Goal: Task Accomplishment & Management: Manage account settings

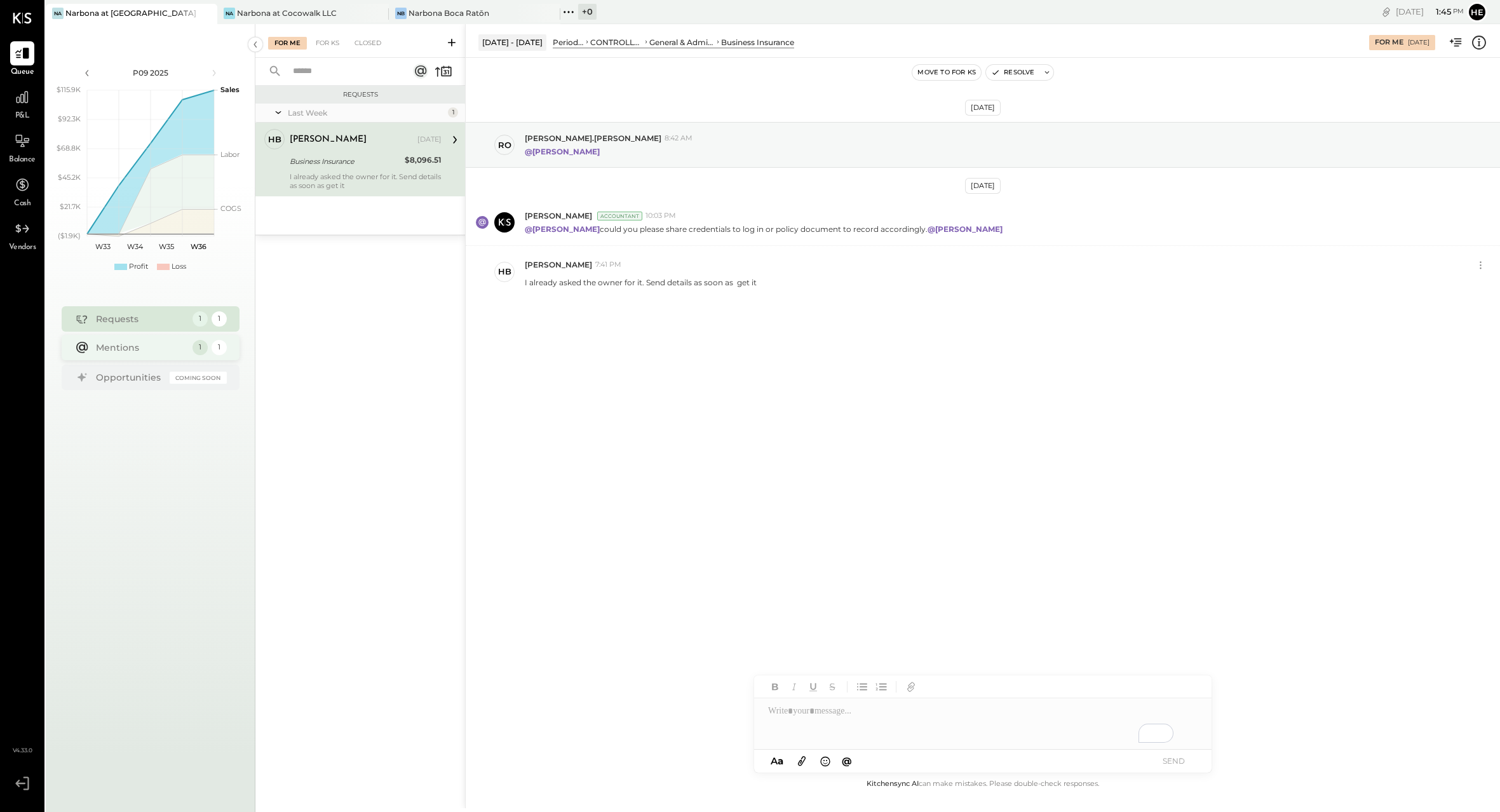
click at [105, 345] on div "Mentions" at bounding box center [141, 347] width 90 height 13
click at [299, 15] on div "Narbona at Cocowalk LLC" at bounding box center [286, 13] width 99 height 11
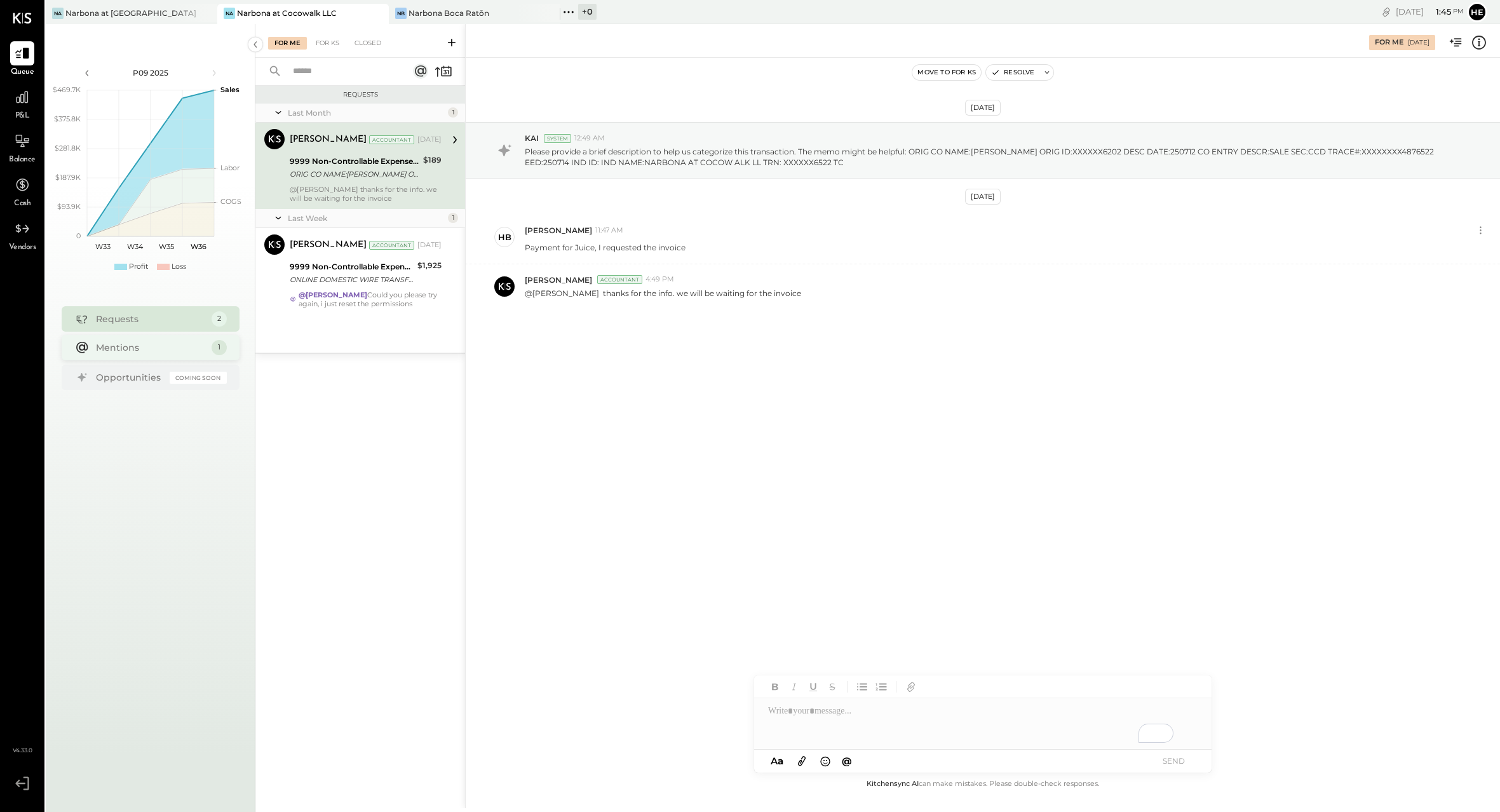
click at [135, 352] on div "Mentions" at bounding box center [151, 347] width 109 height 13
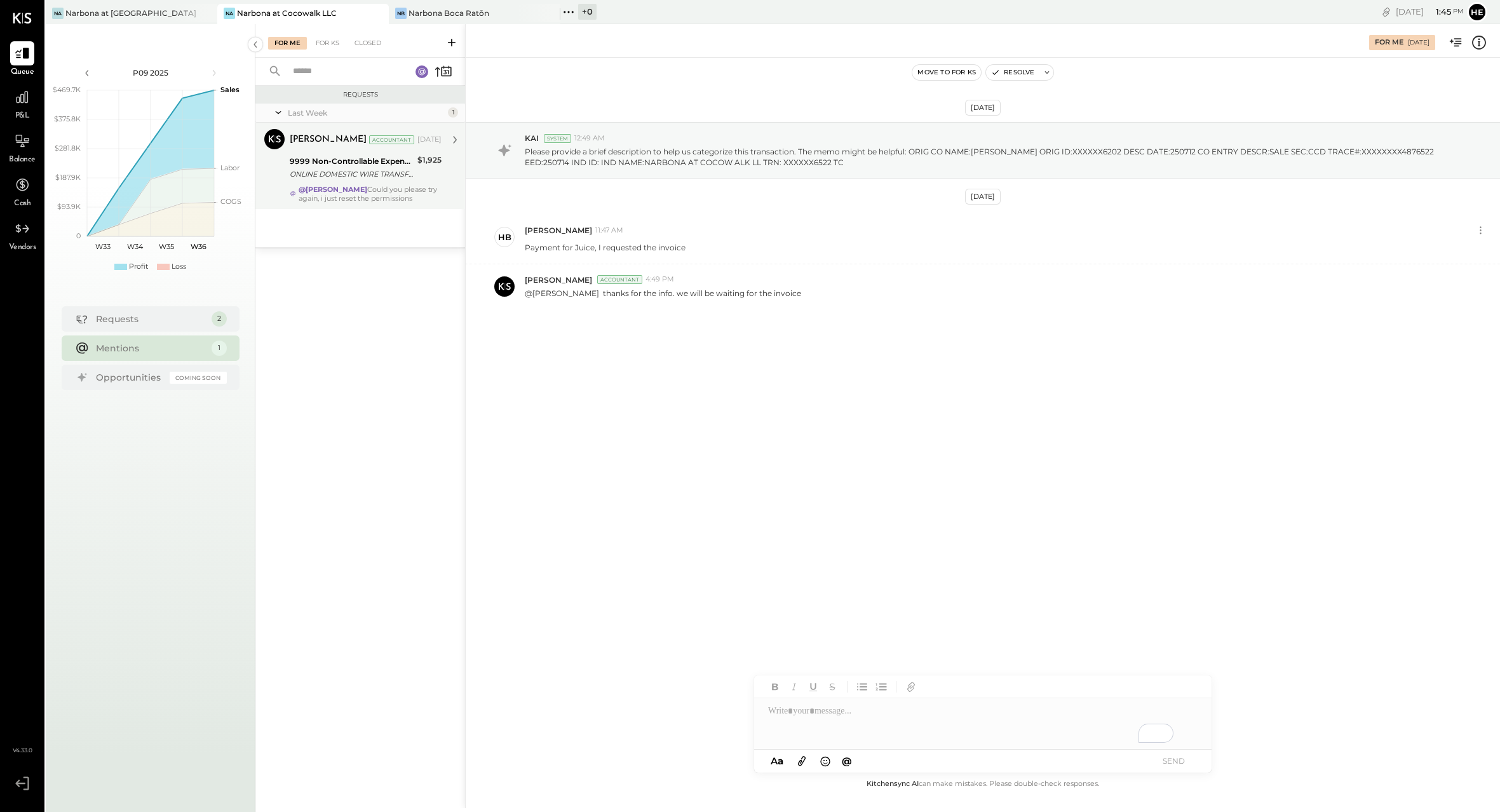
click at [403, 205] on div "Lilia Martinez Nogueda Accountant Lilia Martinez Nogueda Accountant Sep 01, 202…" at bounding box center [360, 166] width 210 height 86
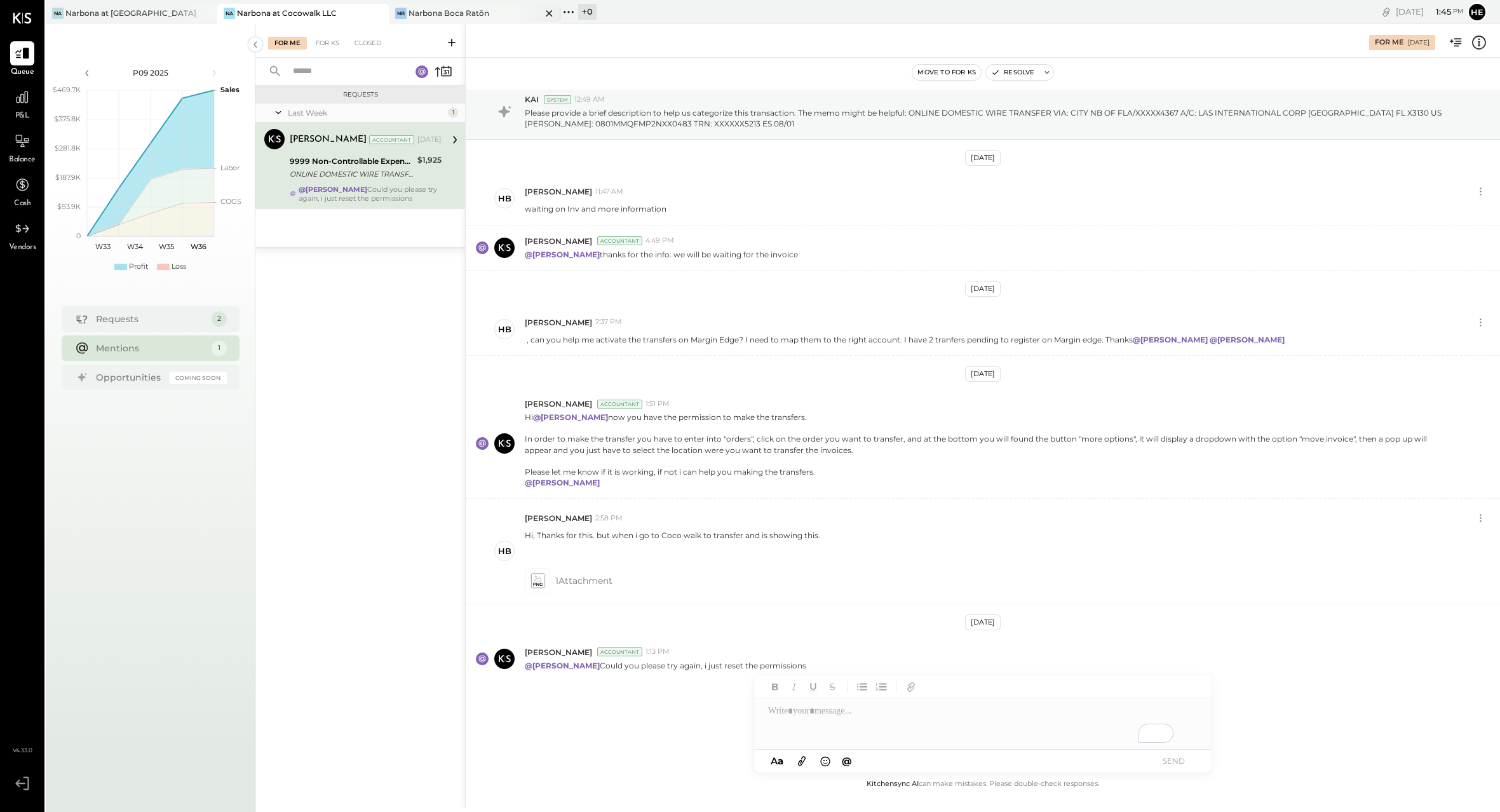
click at [418, 15] on div "Narbona Boca Ratōn" at bounding box center [449, 13] width 81 height 11
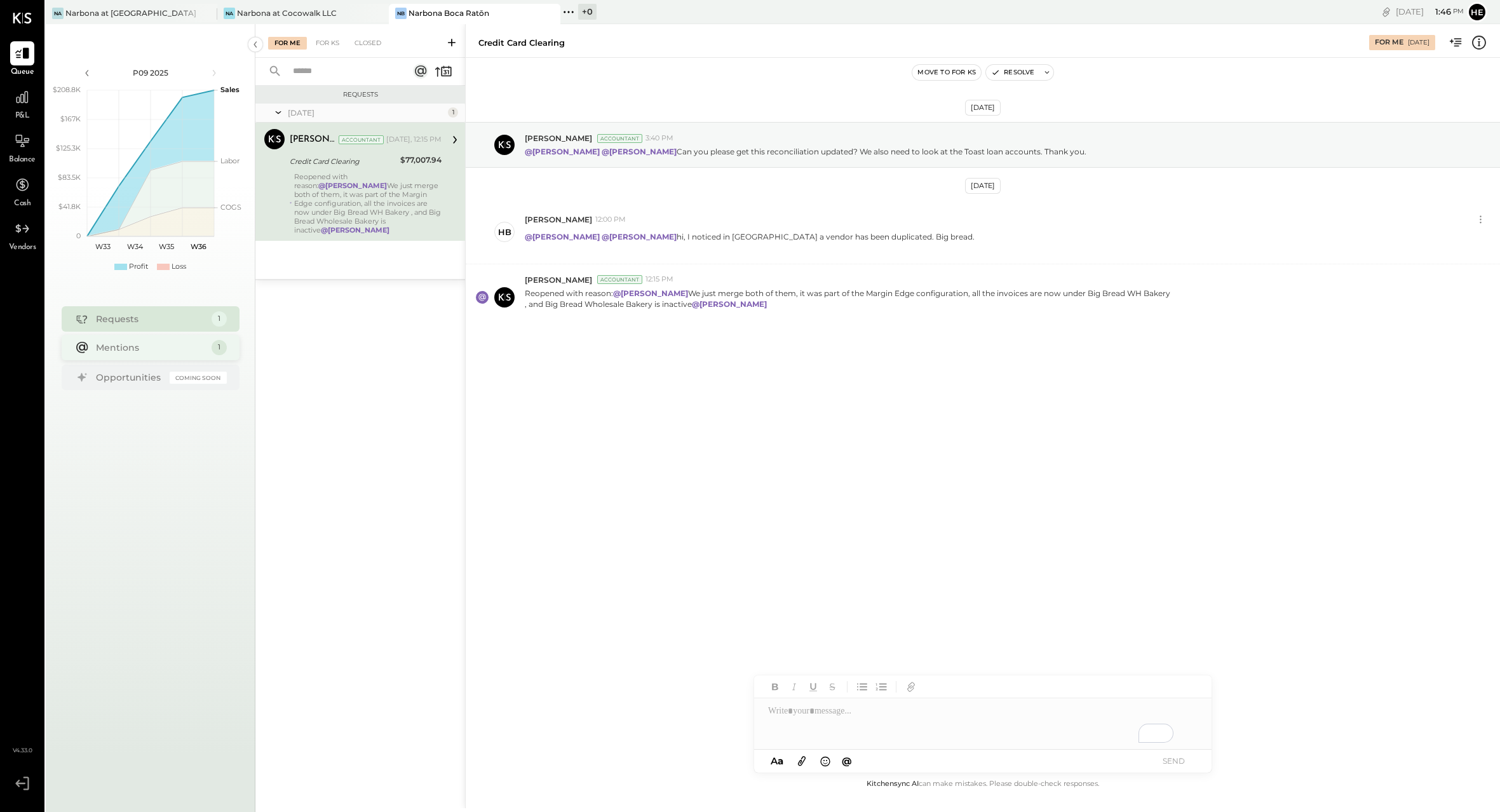
click at [175, 339] on div "Mentions 1" at bounding box center [151, 347] width 178 height 25
click at [170, 325] on div "Requests 1" at bounding box center [151, 318] width 178 height 25
